Goal: Transaction & Acquisition: Purchase product/service

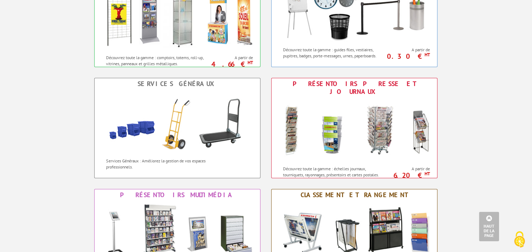
scroll to position [244, 0]
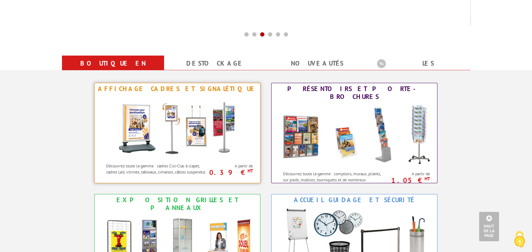
click at [149, 102] on img at bounding box center [177, 127] width 133 height 65
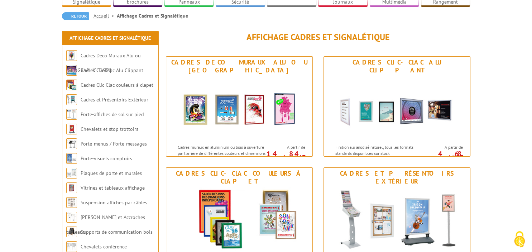
scroll to position [76, 0]
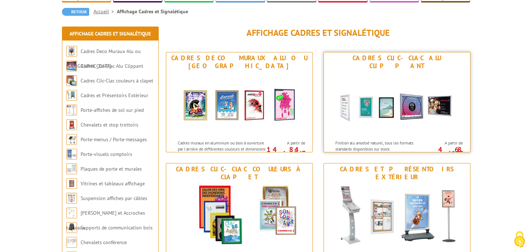
click at [413, 81] on img at bounding box center [397, 104] width 133 height 65
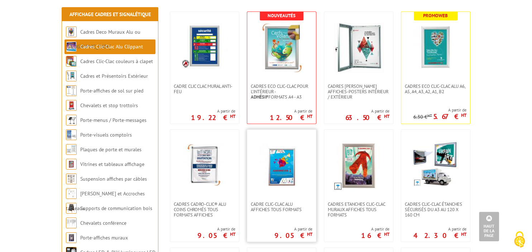
scroll to position [38, 0]
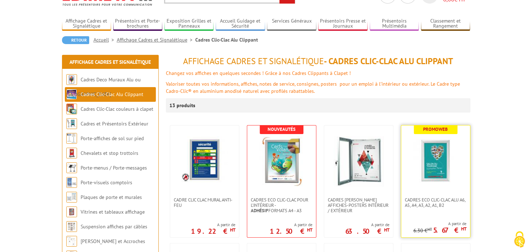
click at [442, 153] on img at bounding box center [436, 161] width 50 height 50
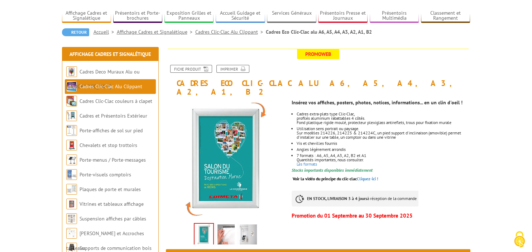
scroll to position [76, 0]
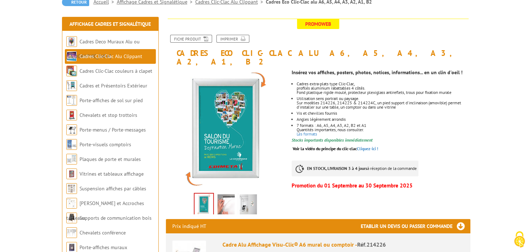
click at [228, 194] on img at bounding box center [226, 205] width 17 height 22
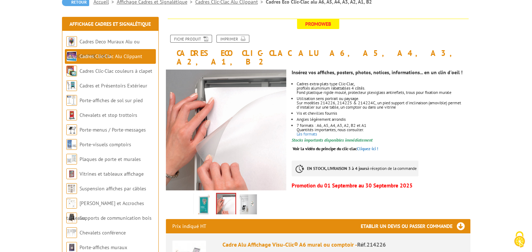
click at [248, 194] on img at bounding box center [248, 205] width 17 height 22
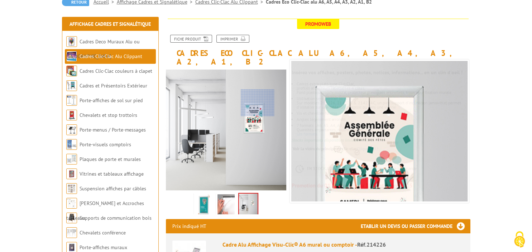
click at [258, 102] on div at bounding box center [258, 102] width 34 height 27
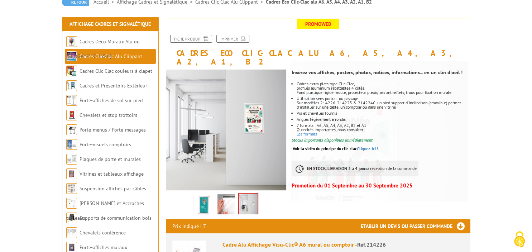
click at [376, 146] on link "Voir la vidéo du principe du clic-clac Cliquez-ici !" at bounding box center [336, 148] width 86 height 5
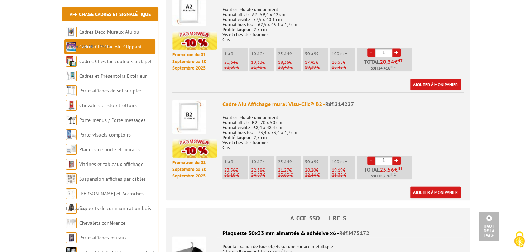
scroll to position [870, 0]
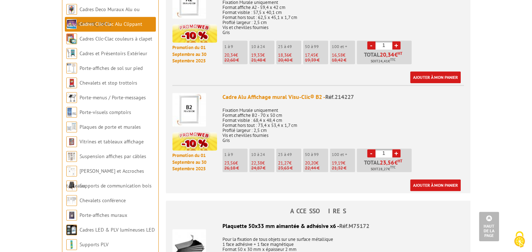
click at [188, 100] on img at bounding box center [189, 110] width 34 height 34
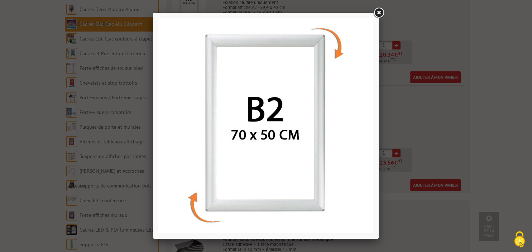
click at [381, 15] on link at bounding box center [378, 12] width 13 height 13
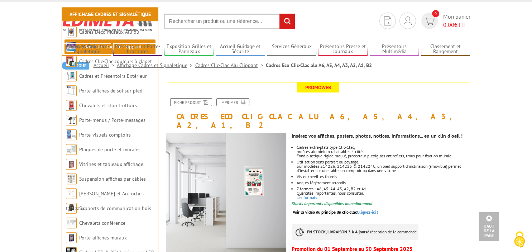
scroll to position [0, 0]
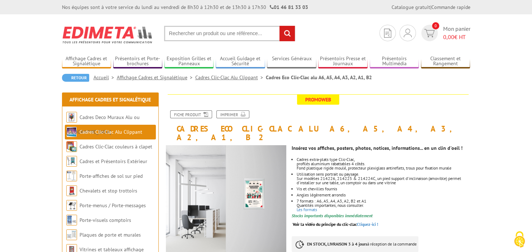
click at [175, 36] on input "text" at bounding box center [229, 33] width 131 height 15
type input "cadres clic clac A0"
click at [280, 26] on input "rechercher" at bounding box center [287, 33] width 15 height 15
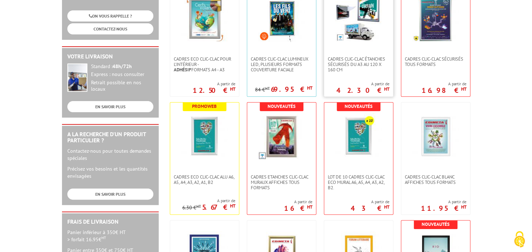
scroll to position [227, 0]
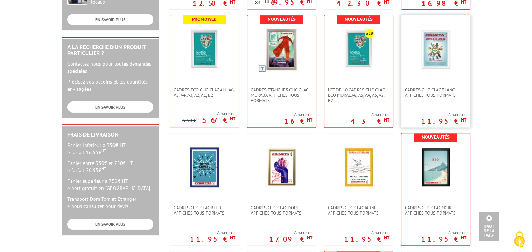
click at [454, 63] on img at bounding box center [435, 49] width 47 height 47
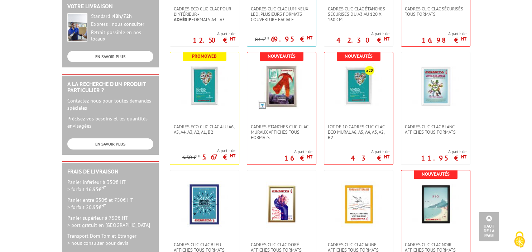
scroll to position [189, 0]
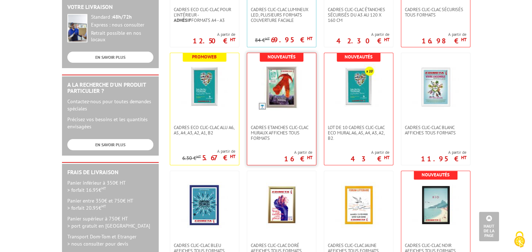
click at [293, 86] on img at bounding box center [281, 87] width 47 height 47
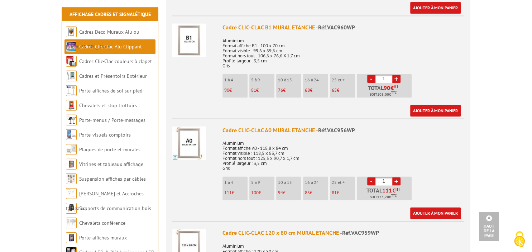
scroll to position [1097, 0]
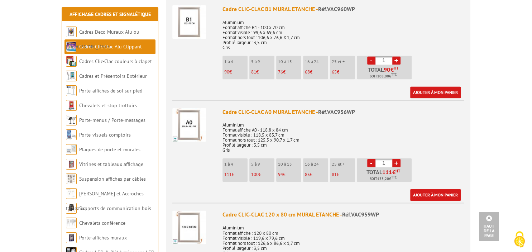
click at [188, 112] on img at bounding box center [189, 125] width 34 height 34
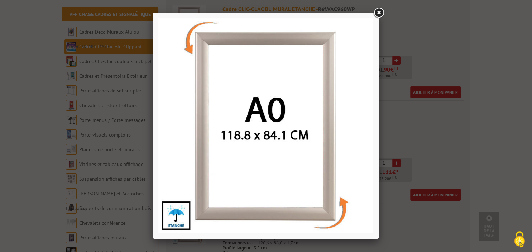
click at [379, 9] on link at bounding box center [378, 12] width 13 height 13
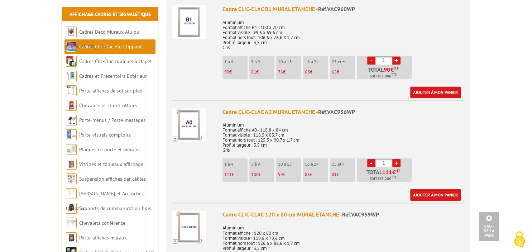
click at [397, 159] on link "+" at bounding box center [396, 163] width 8 height 8
type input "3"
click at [188, 108] on img at bounding box center [189, 125] width 34 height 34
